Goal: Task Accomplishment & Management: Manage account settings

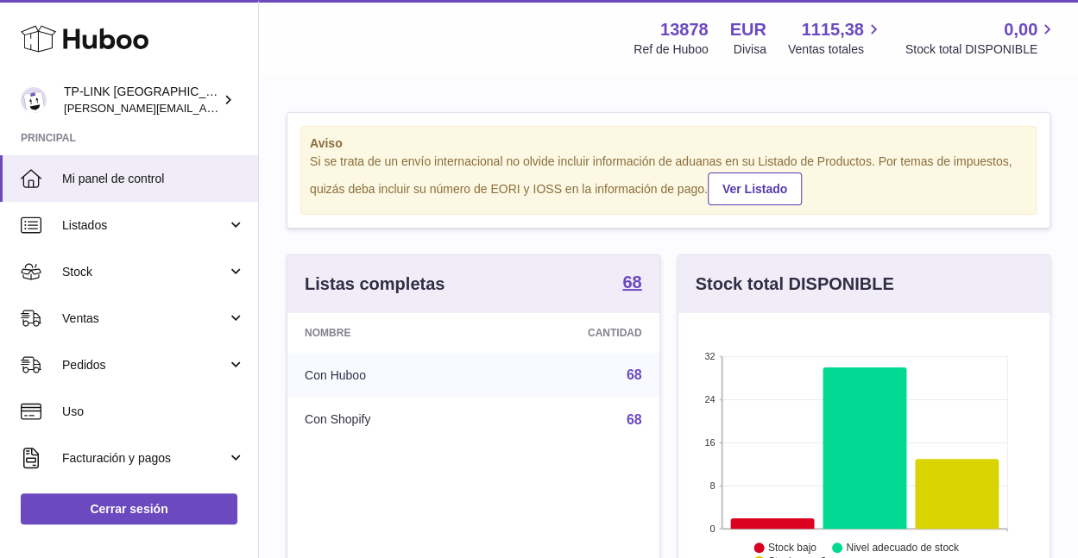
scroll to position [269, 371]
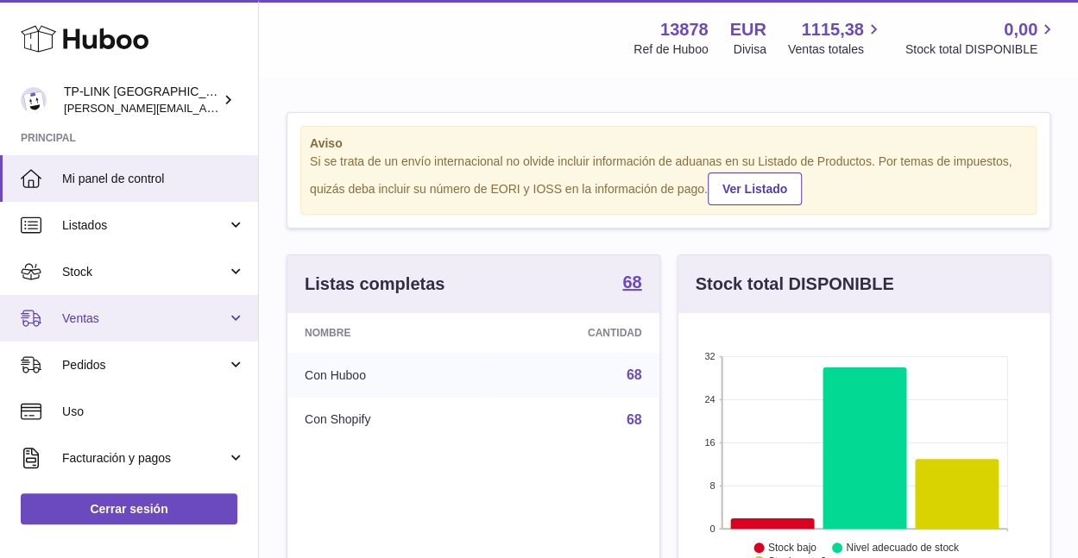
drag, startPoint x: 221, startPoint y: 315, endPoint x: 213, endPoint y: 327, distance: 14.4
click at [221, 315] on span "Ventas" at bounding box center [144, 319] width 165 height 16
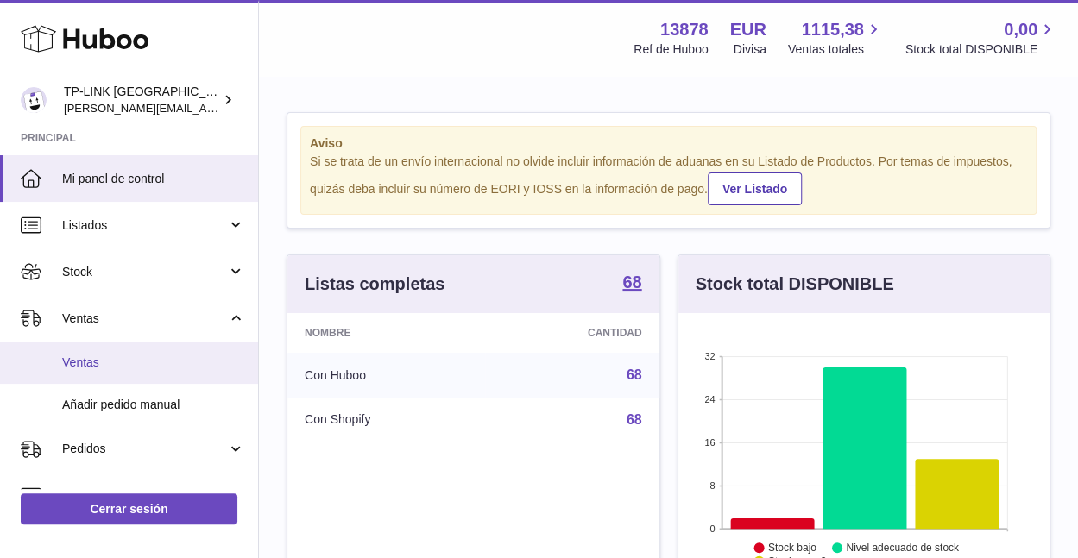
click at [157, 356] on span "Ventas" at bounding box center [153, 363] width 183 height 16
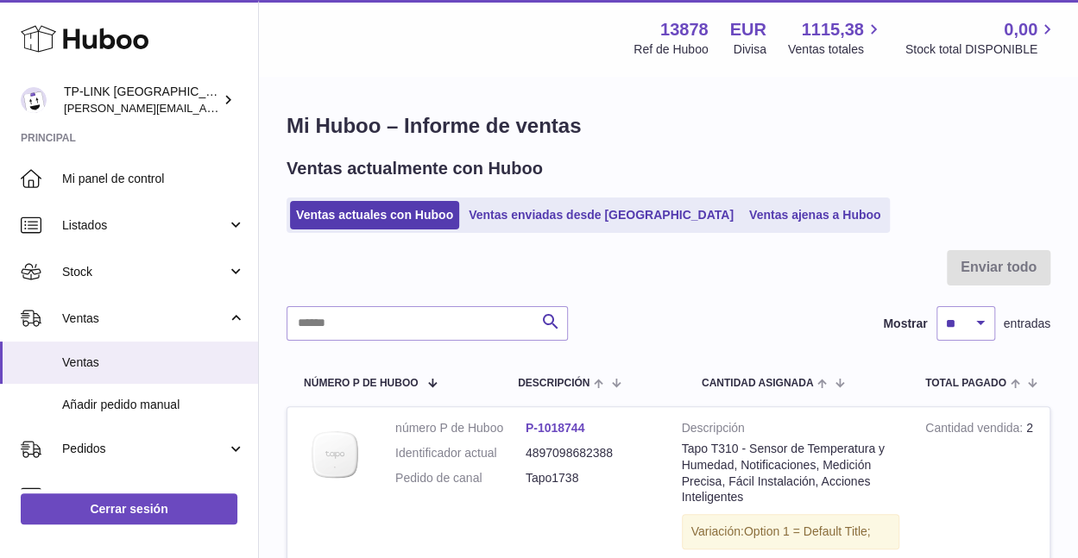
scroll to position [259, 0]
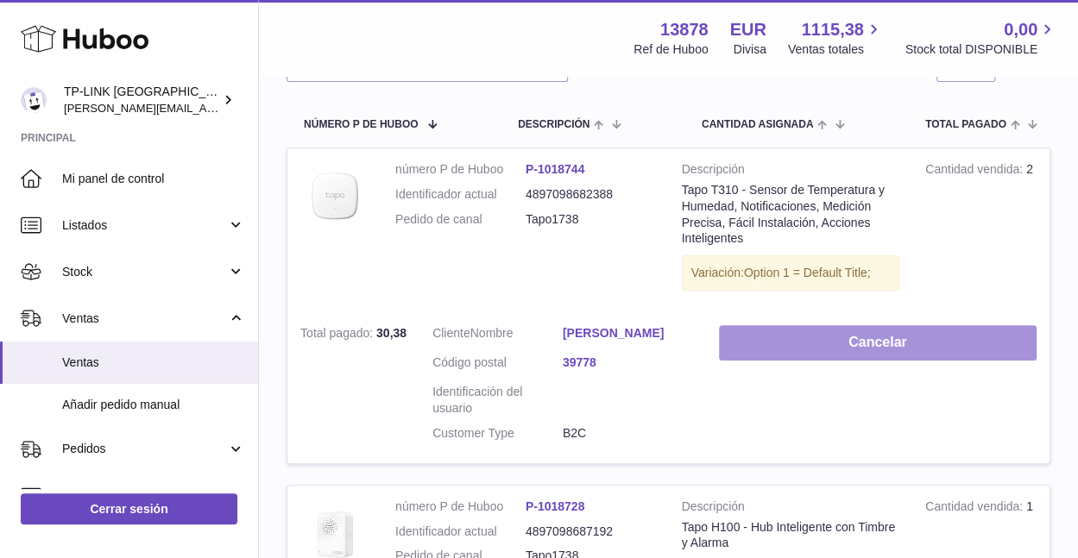
click at [787, 349] on button "Cancelar" at bounding box center [878, 342] width 318 height 35
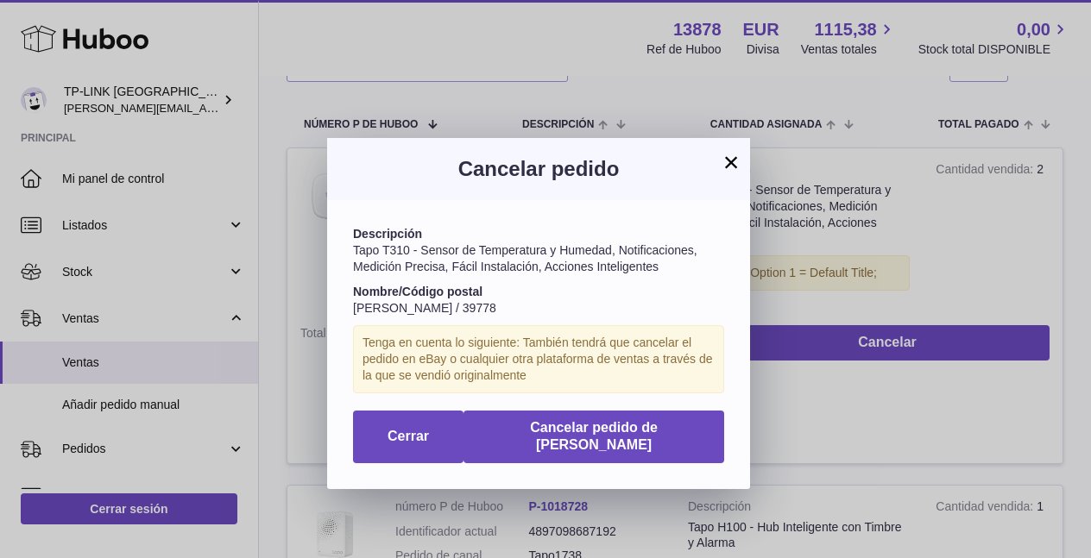
click at [731, 164] on button "×" at bounding box center [731, 162] width 21 height 21
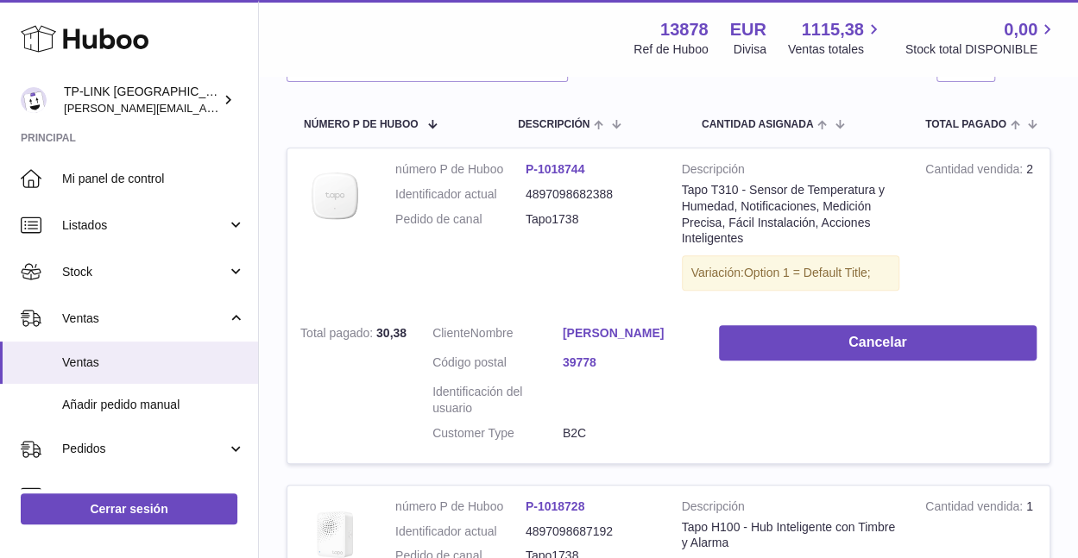
scroll to position [0, 0]
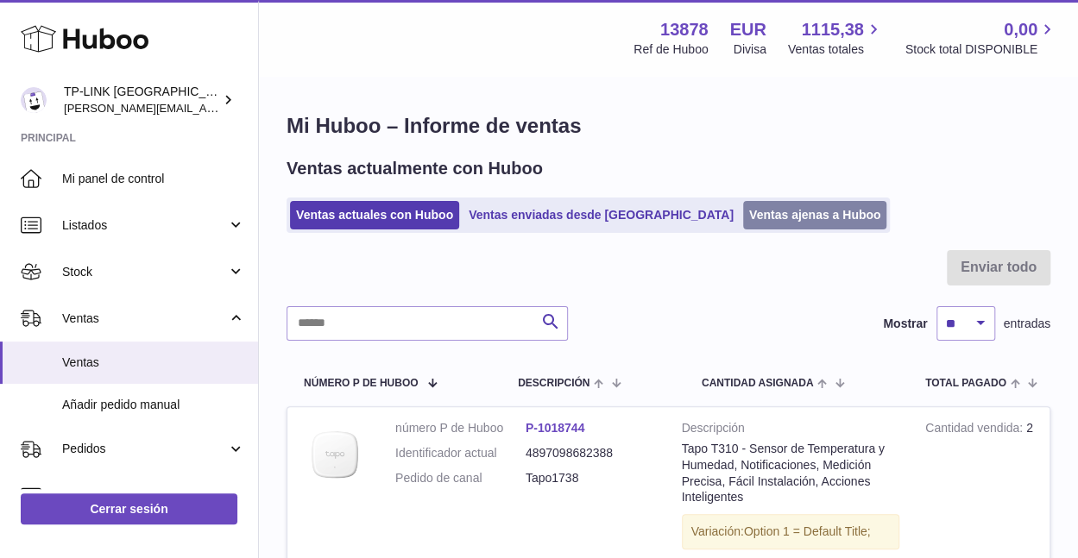
click at [756, 210] on link "Ventas ajenas a Huboo" at bounding box center [815, 215] width 144 height 28
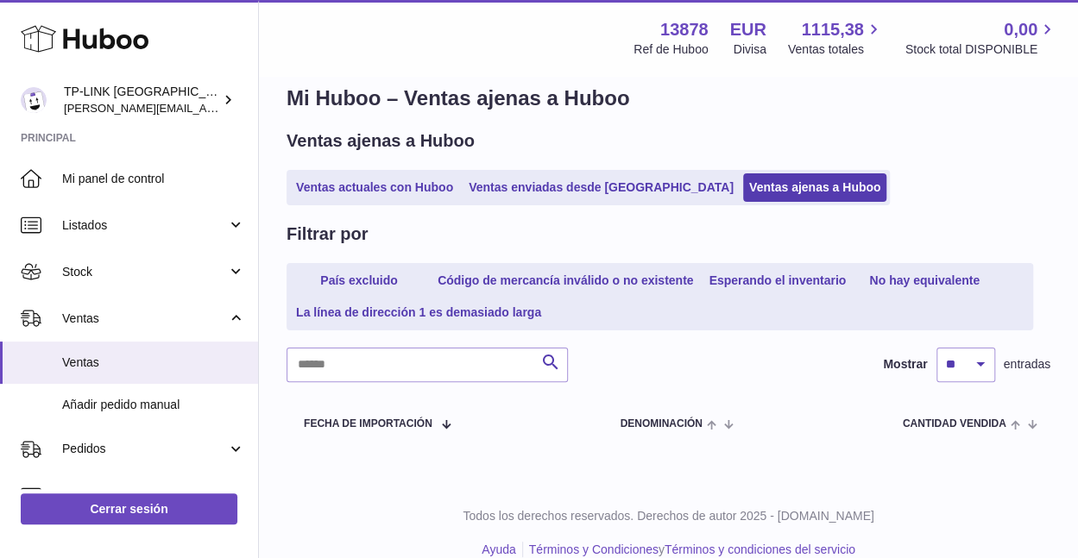
scroll to position [53, 0]
